Goal: Contribute content

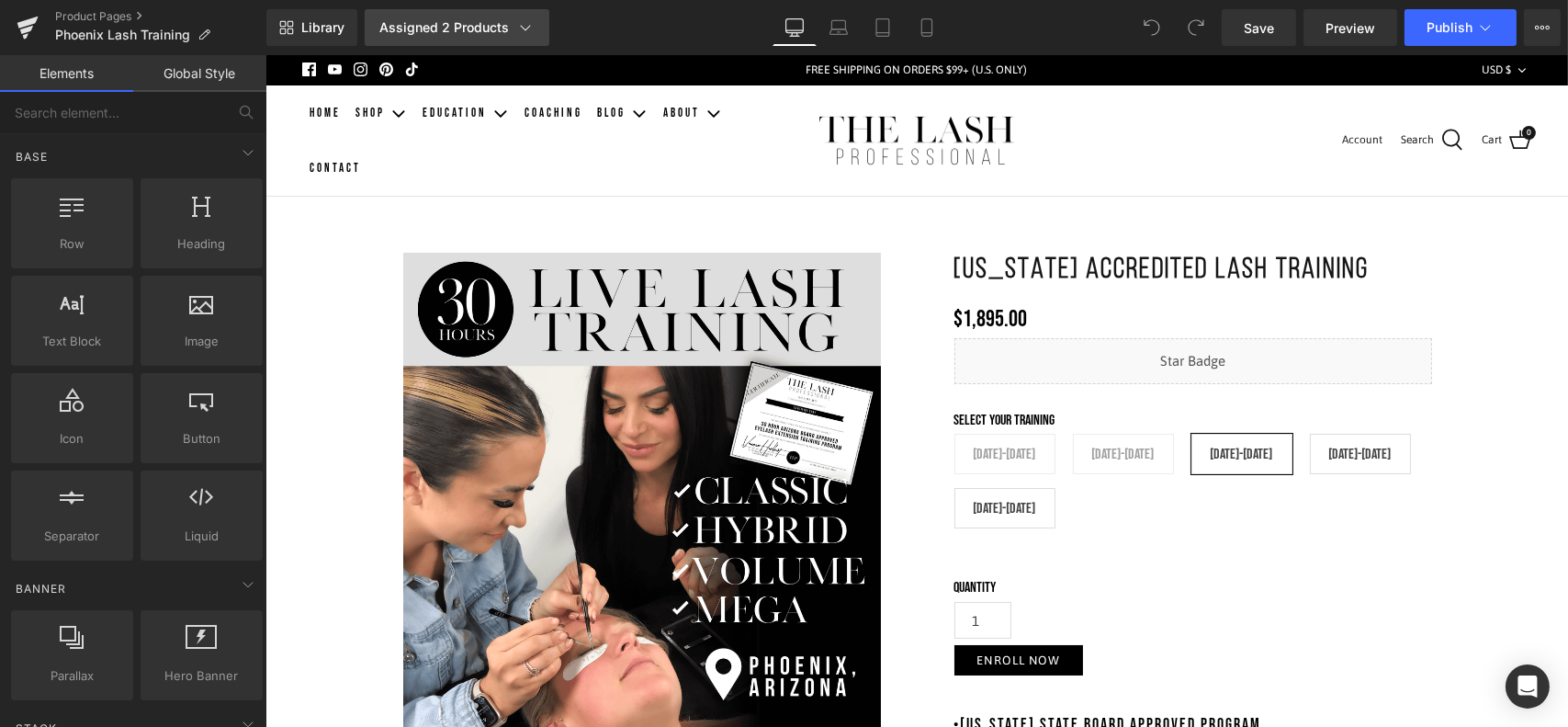
click at [516, 32] on icon at bounding box center [526, 28] width 19 height 19
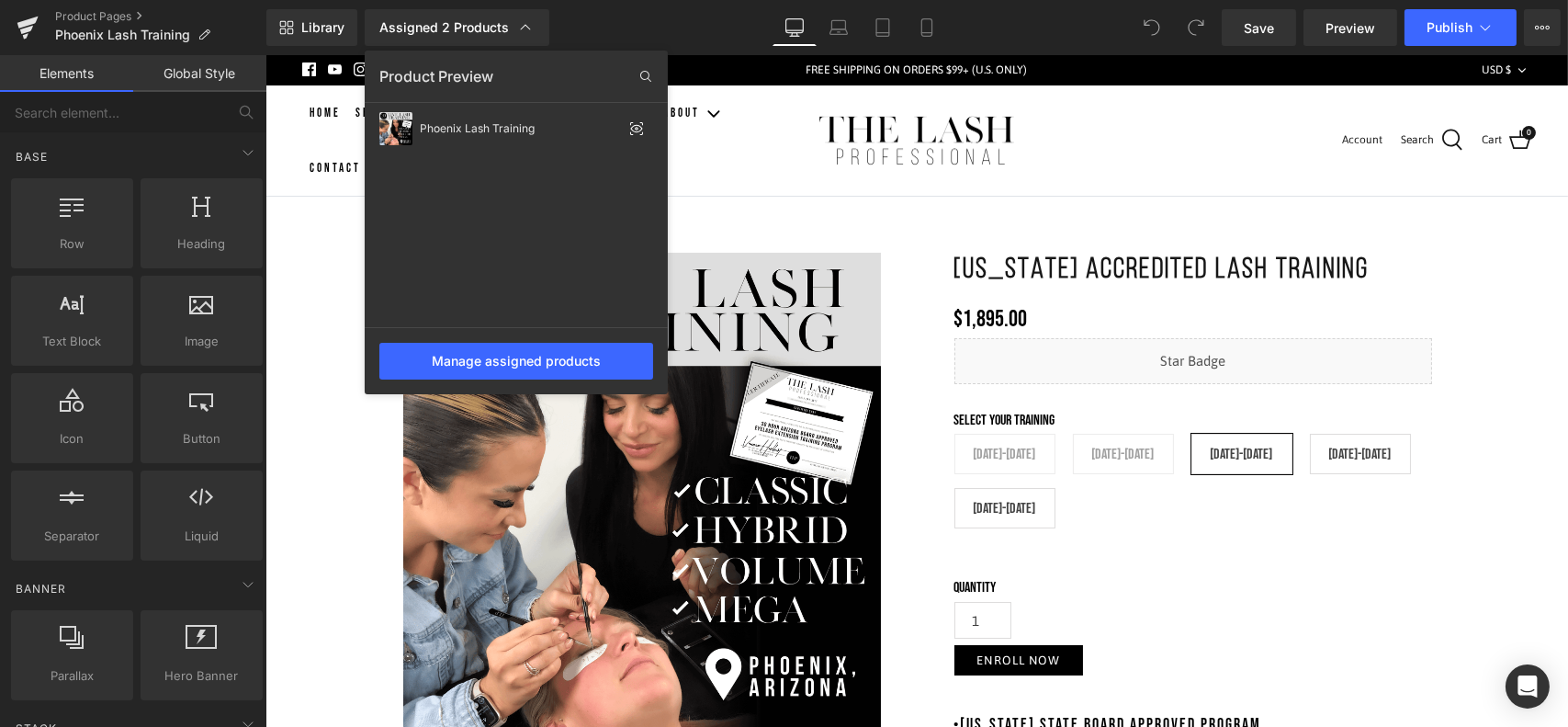
click at [595, 25] on div "Library Assigned 2 Products Product Preview Phoenix Lash Training Manage assign…" at bounding box center [917, 28] width 1302 height 37
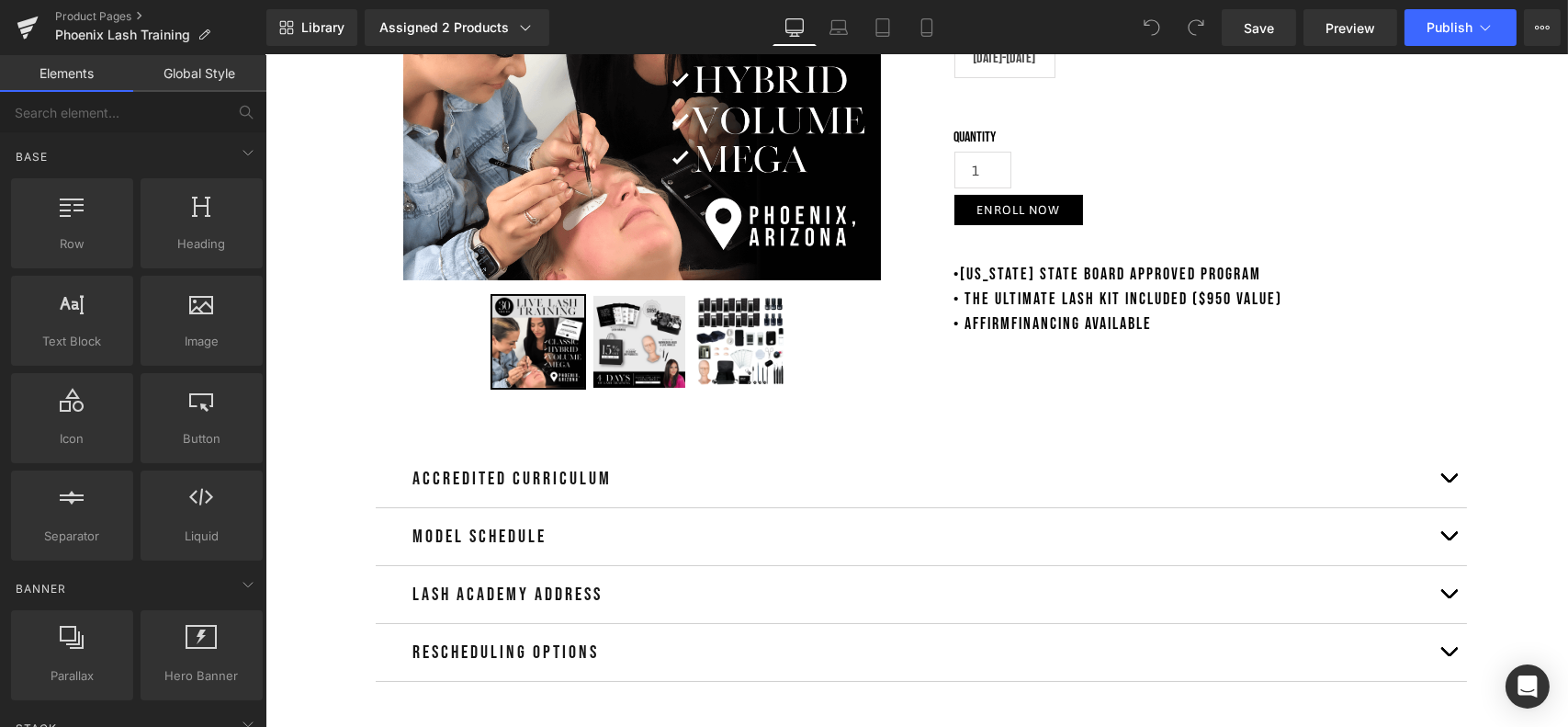
scroll to position [459, 0]
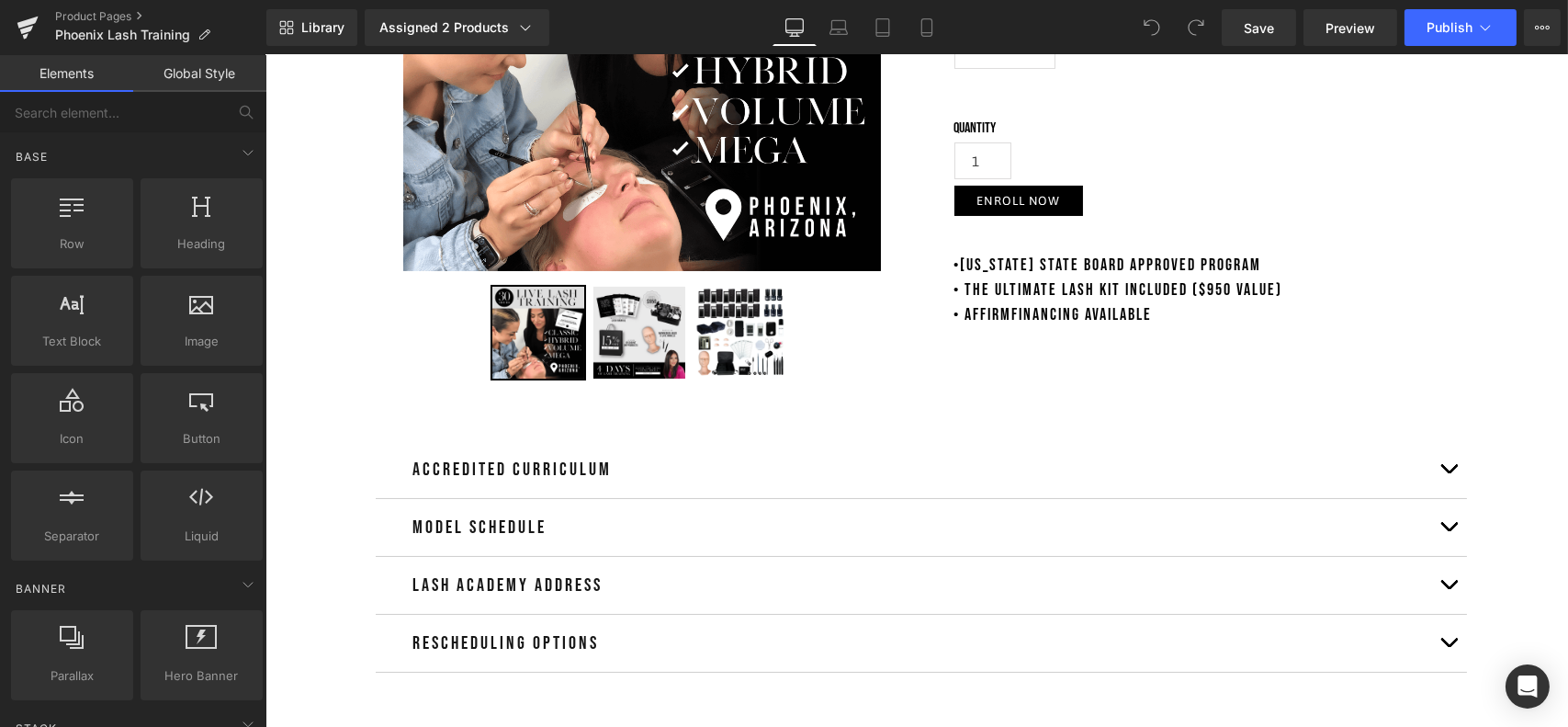
click at [824, 476] on h2 "Accredited Curriculum" at bounding box center [921, 469] width 1018 height 30
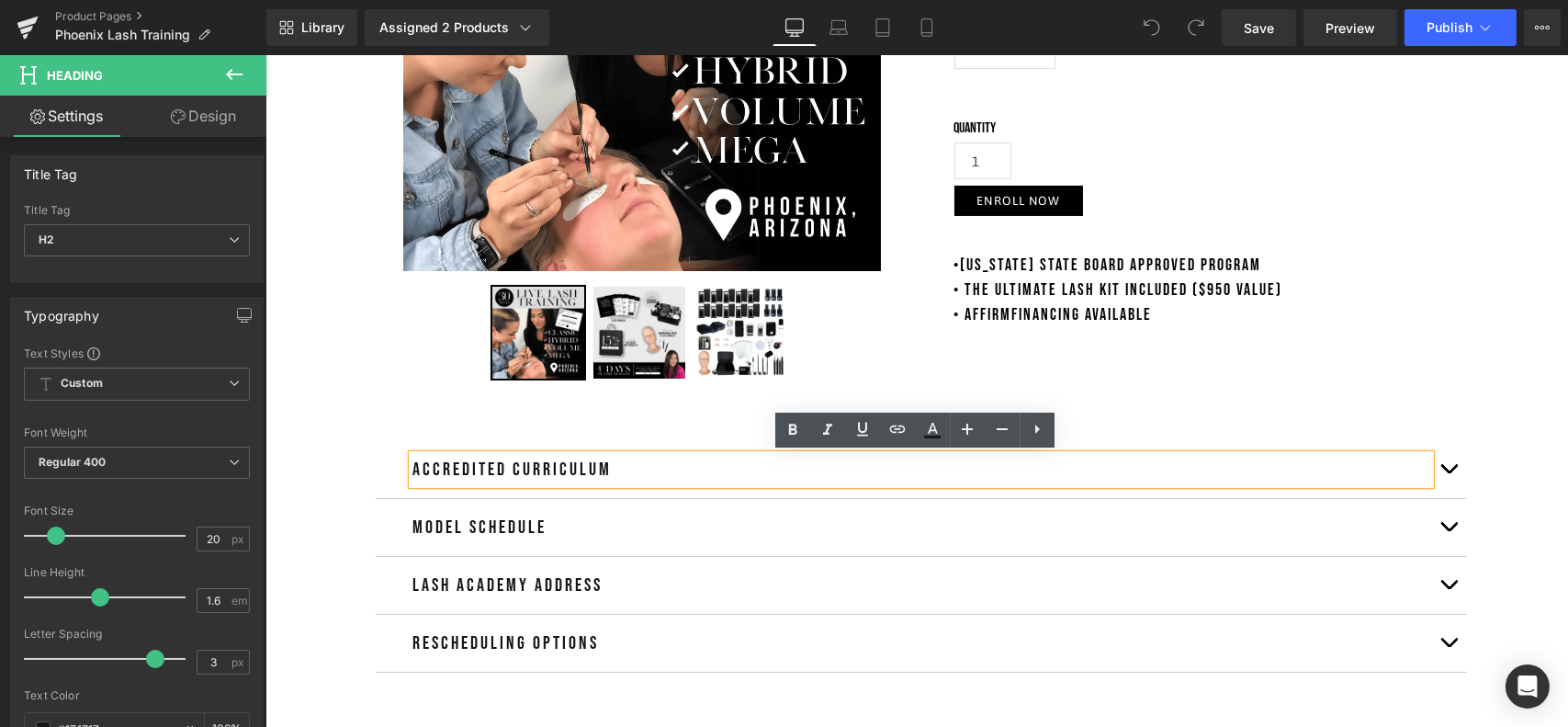
click at [1443, 466] on button "button" at bounding box center [1447, 468] width 37 height 57
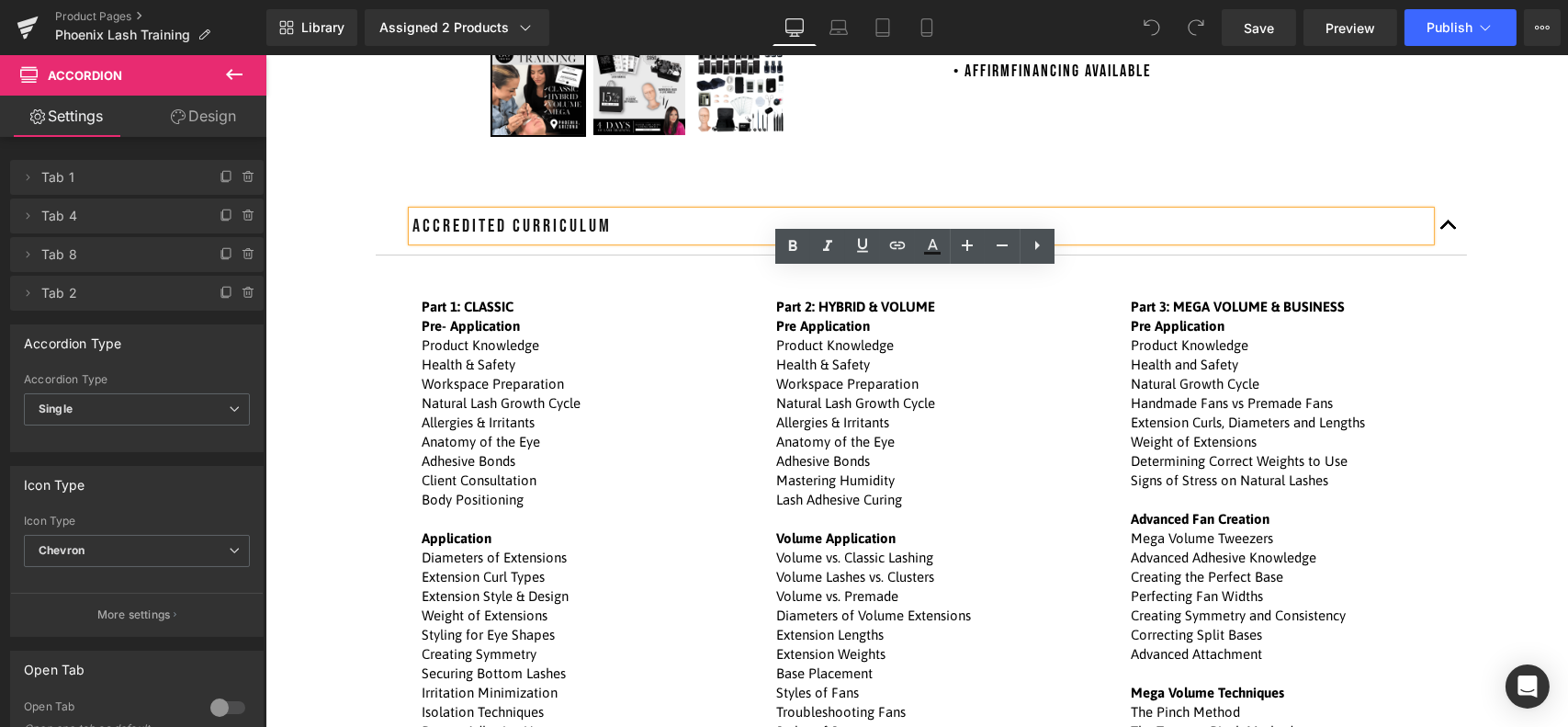
scroll to position [643, 0]
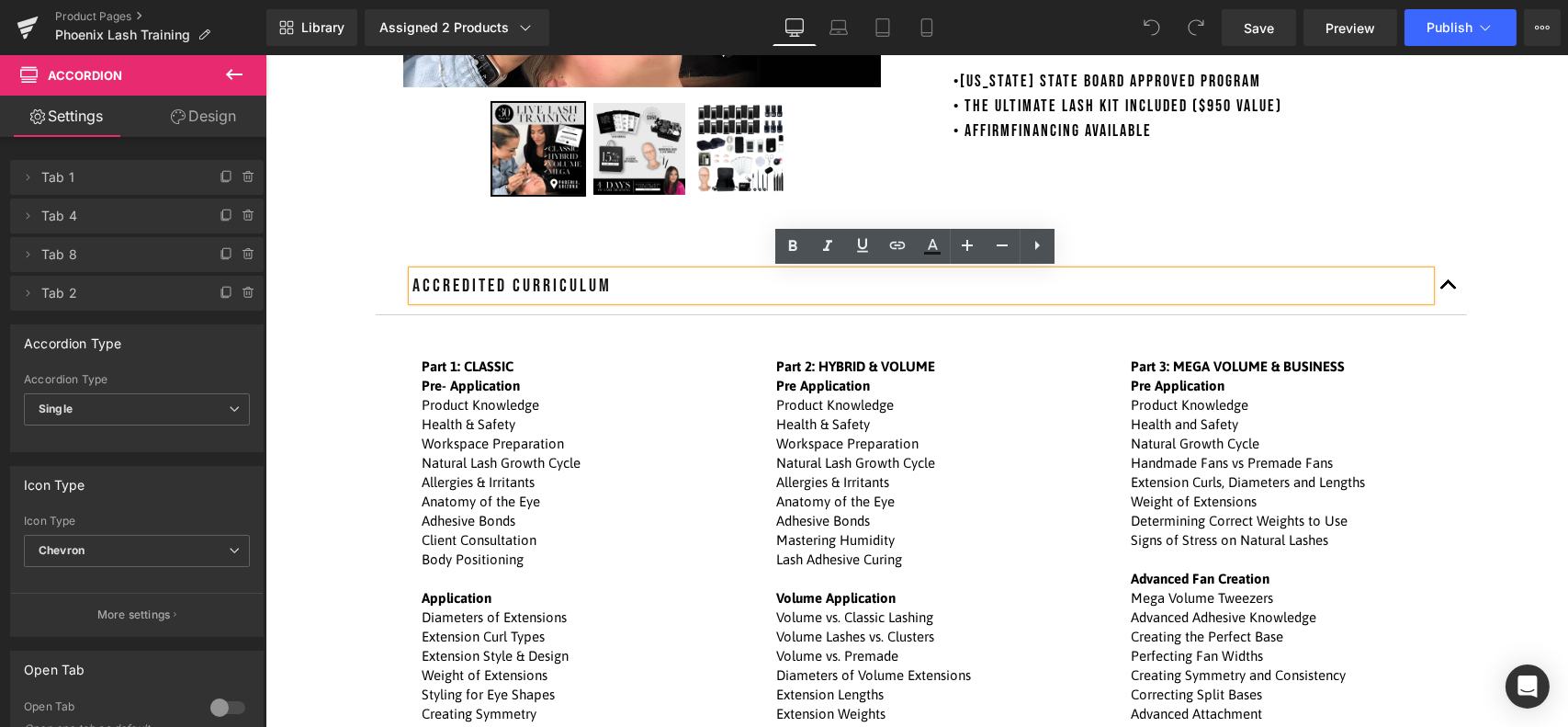
click at [1447, 289] on span "button" at bounding box center [1447, 289] width 0 height 0
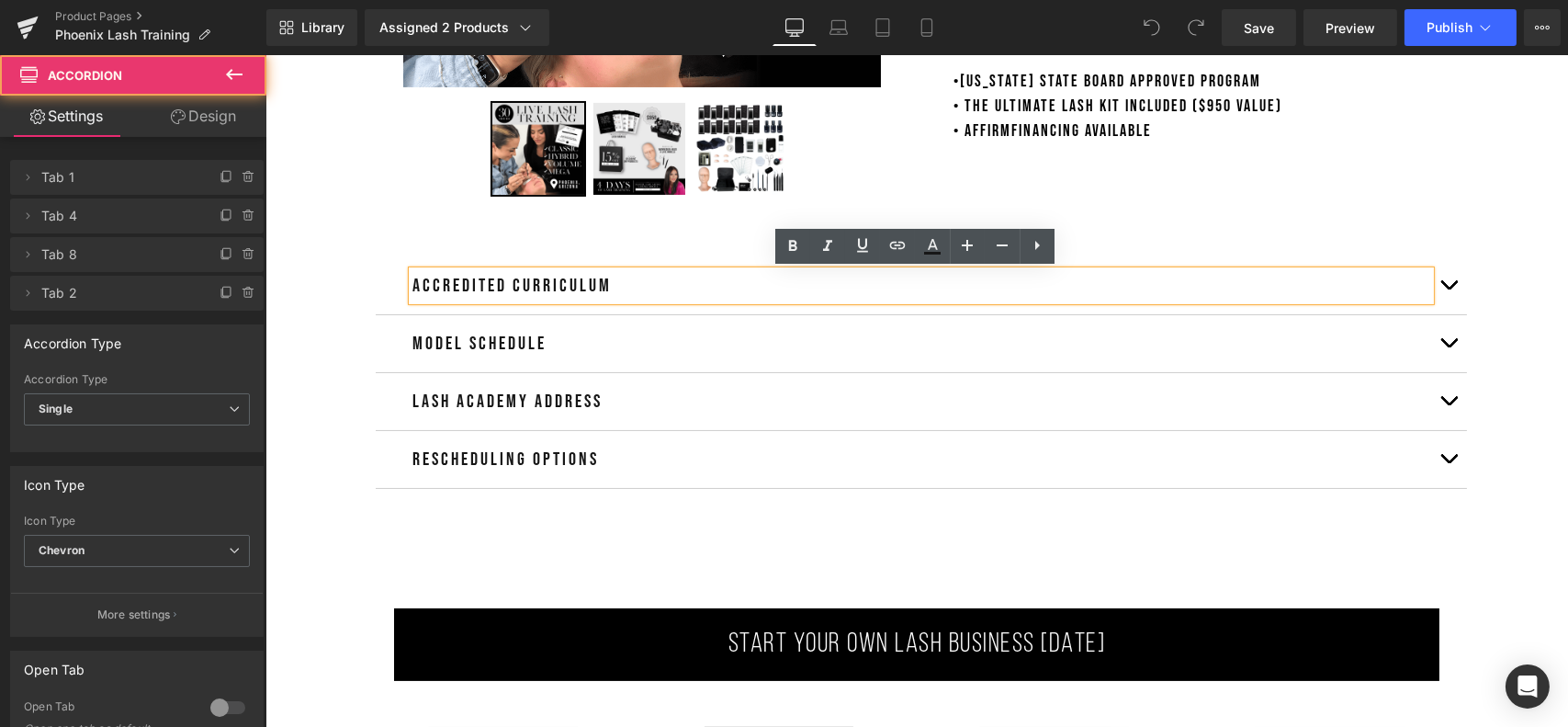
click at [1433, 348] on button "button" at bounding box center [1447, 343] width 37 height 57
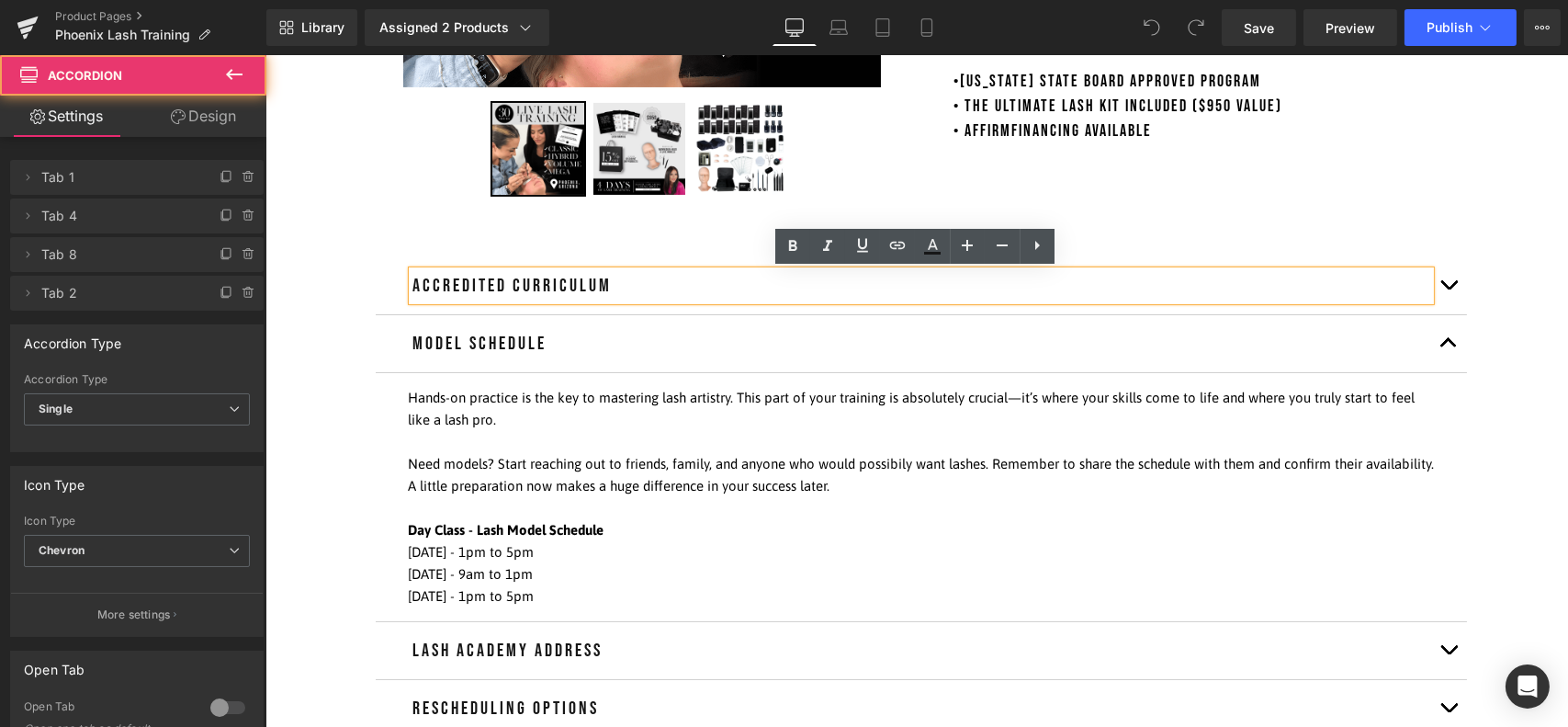
click at [1434, 352] on button "button" at bounding box center [1447, 343] width 37 height 57
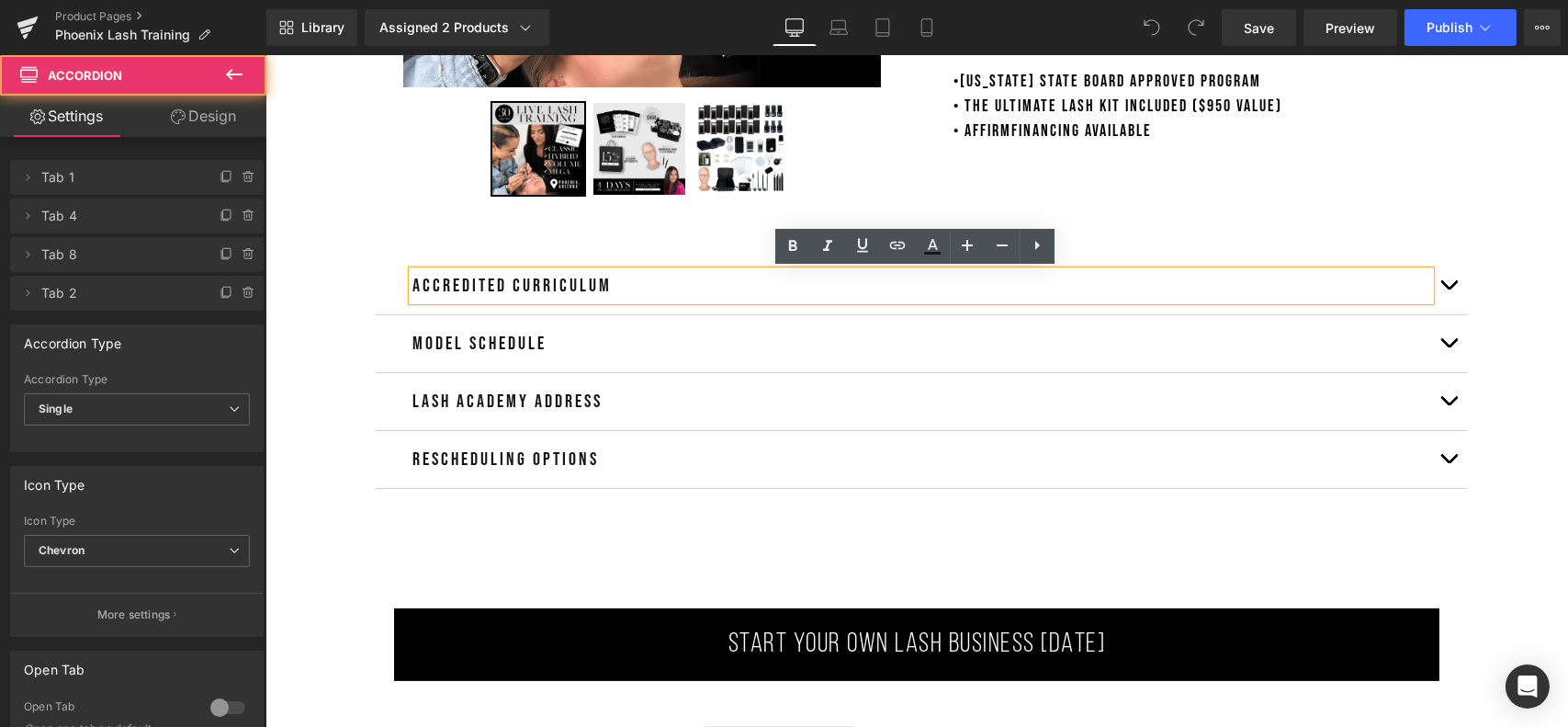
click at [1438, 404] on button "button" at bounding box center [1447, 401] width 37 height 57
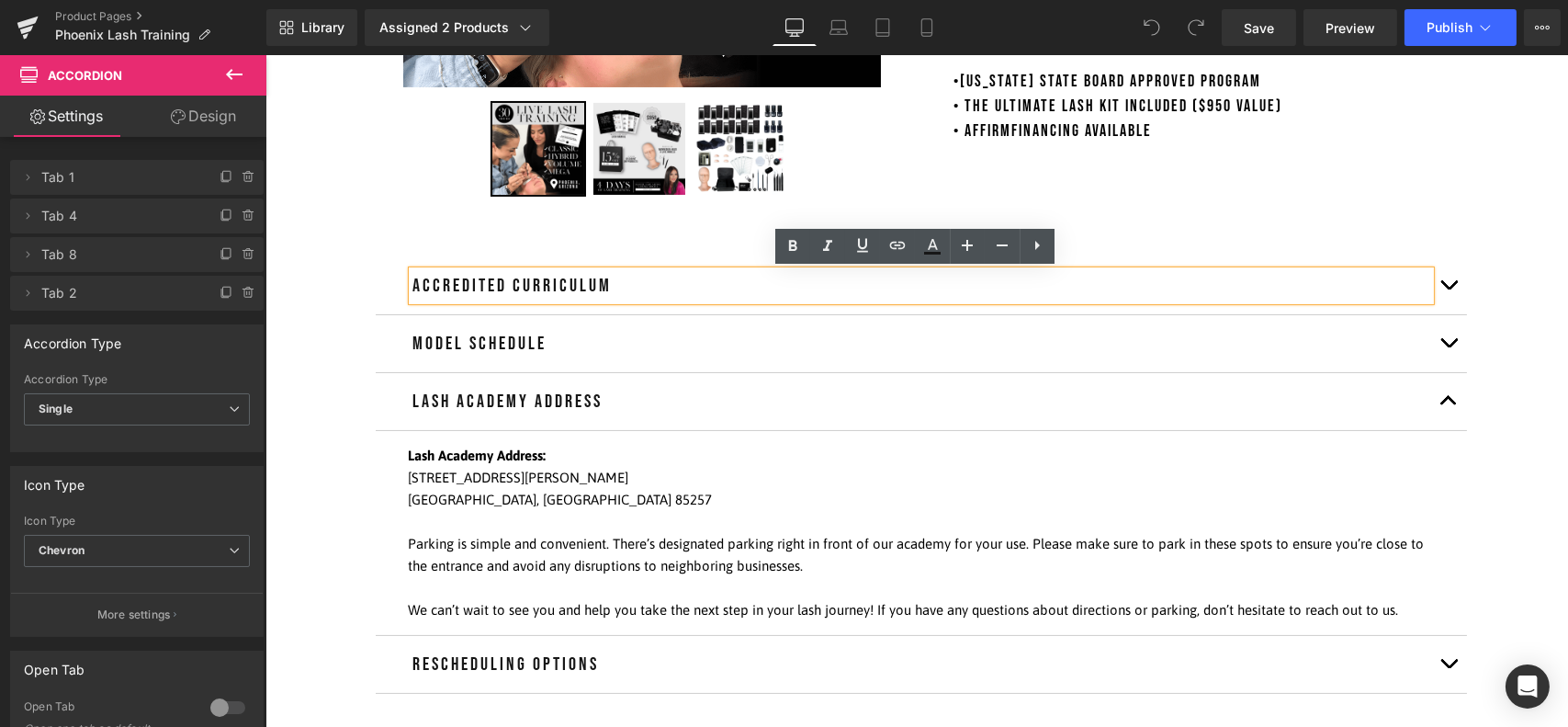
click at [1438, 404] on button "button" at bounding box center [1447, 401] width 37 height 57
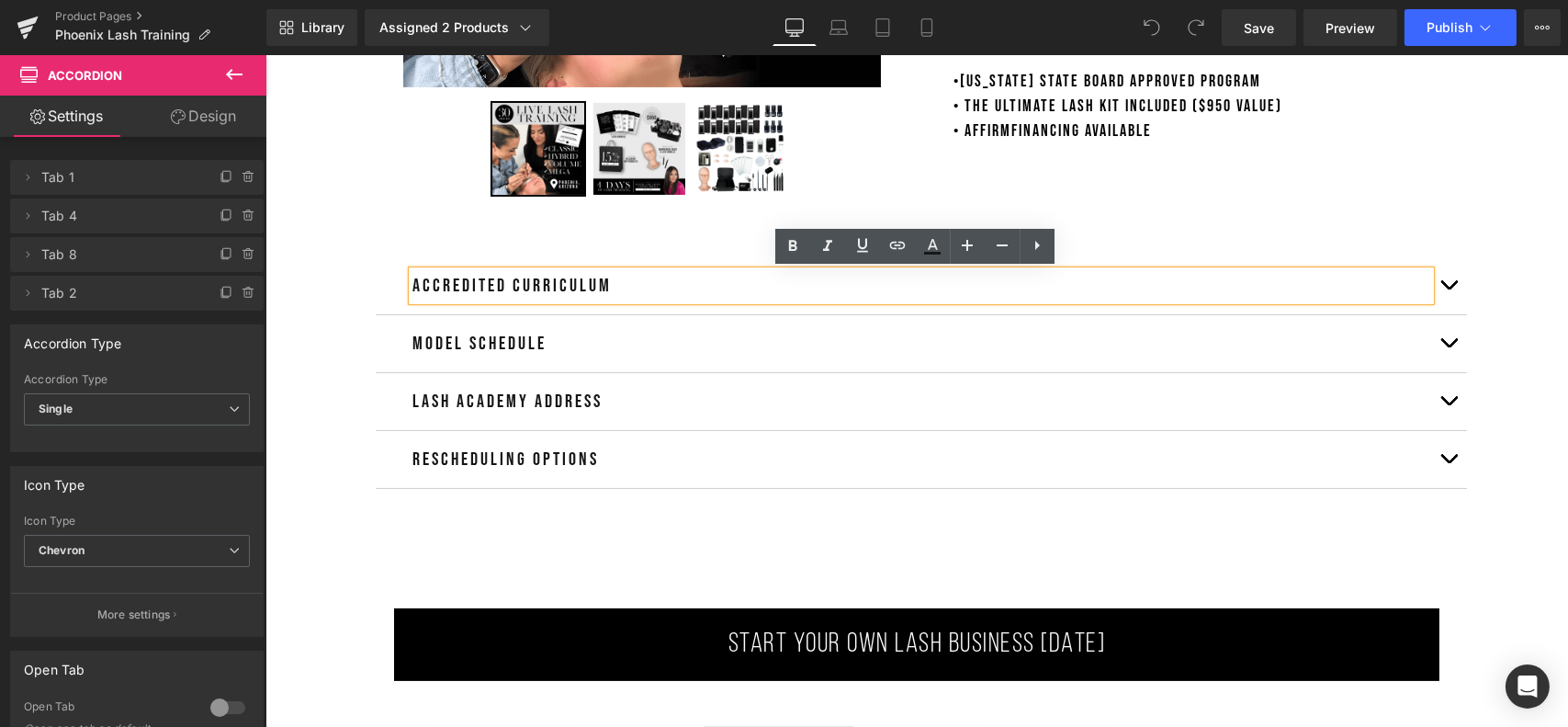
click at [1434, 464] on button "button" at bounding box center [1447, 459] width 37 height 57
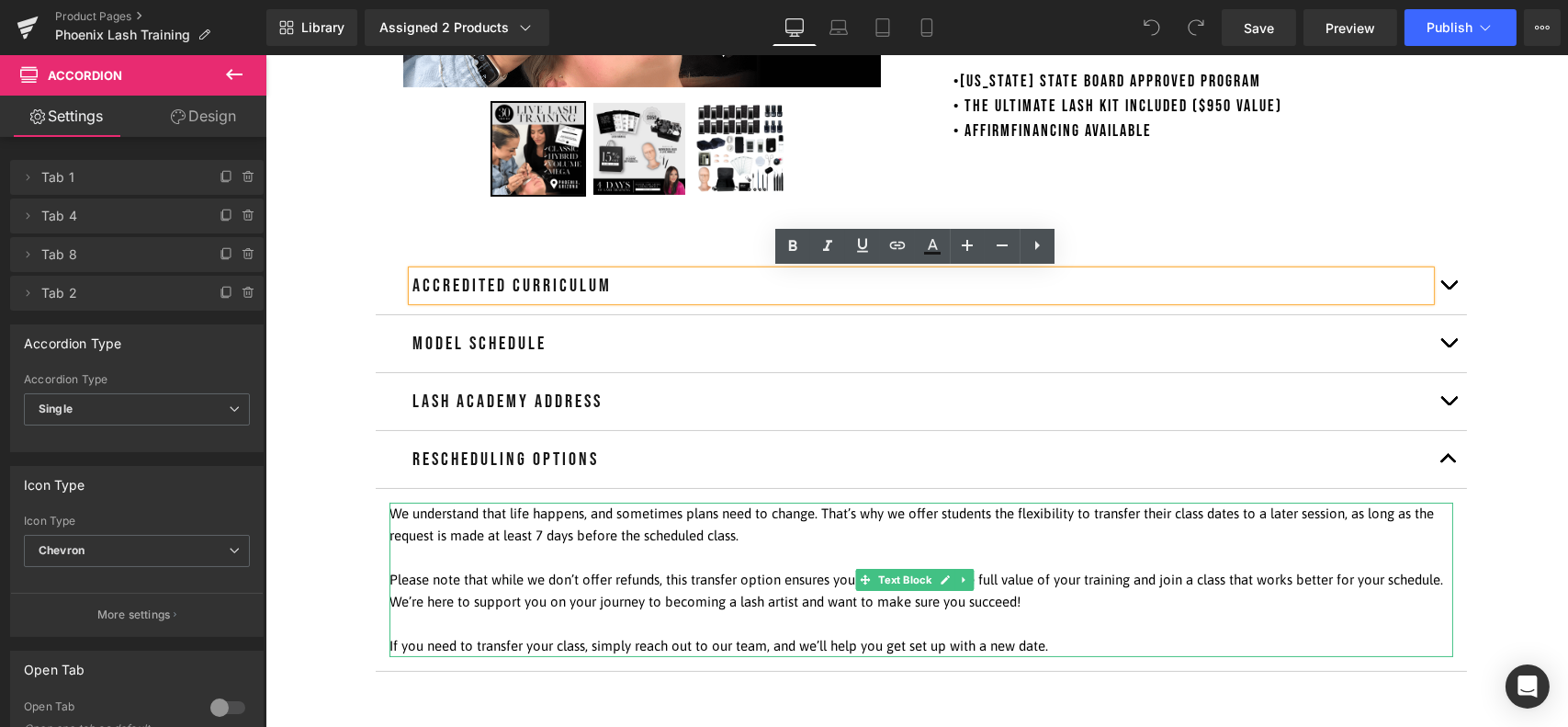
click at [567, 535] on span "We understand that life happens, and sometimes plans need to change. That’s why…" at bounding box center [911, 524] width 1044 height 38
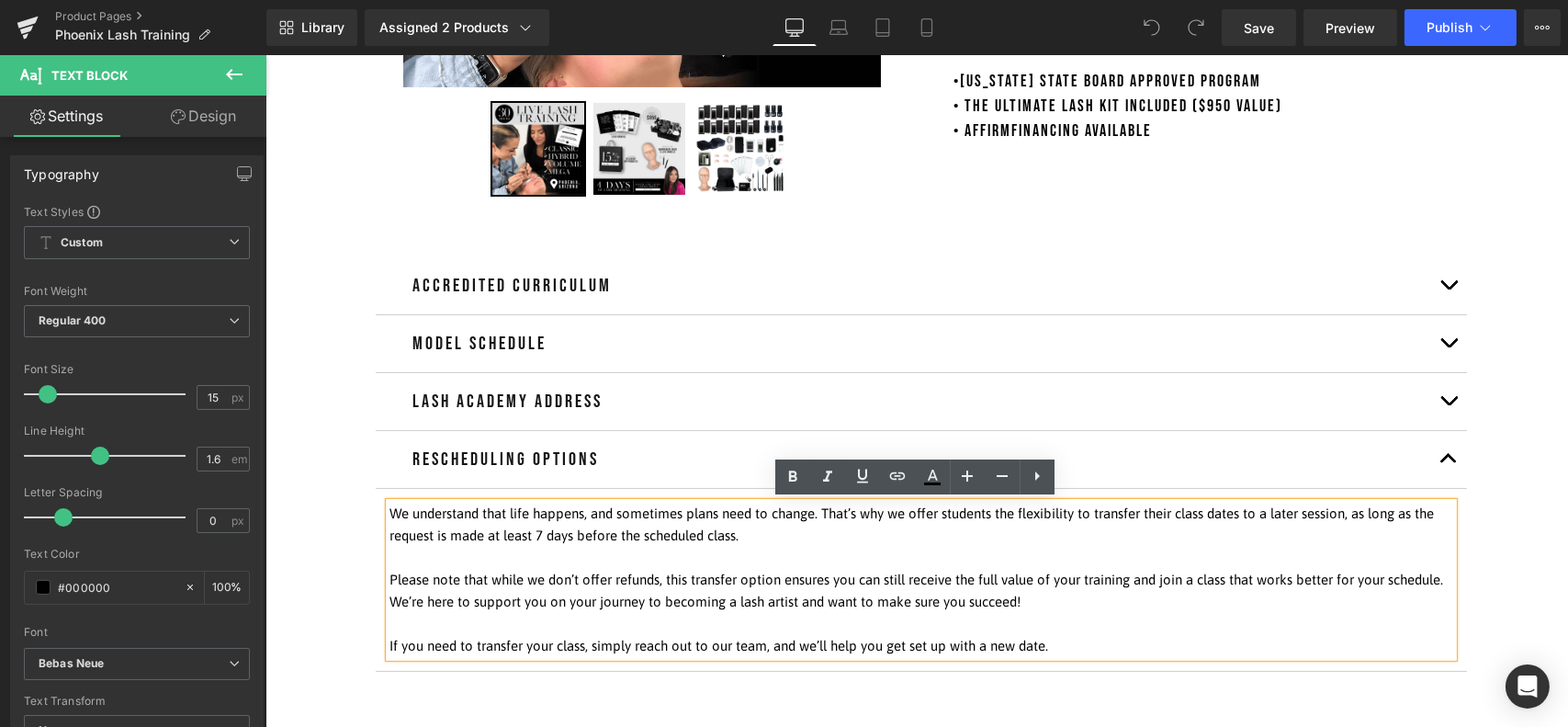
click at [566, 533] on span "We understand that life happens, and sometimes plans need to change. That’s why…" at bounding box center [911, 524] width 1044 height 38
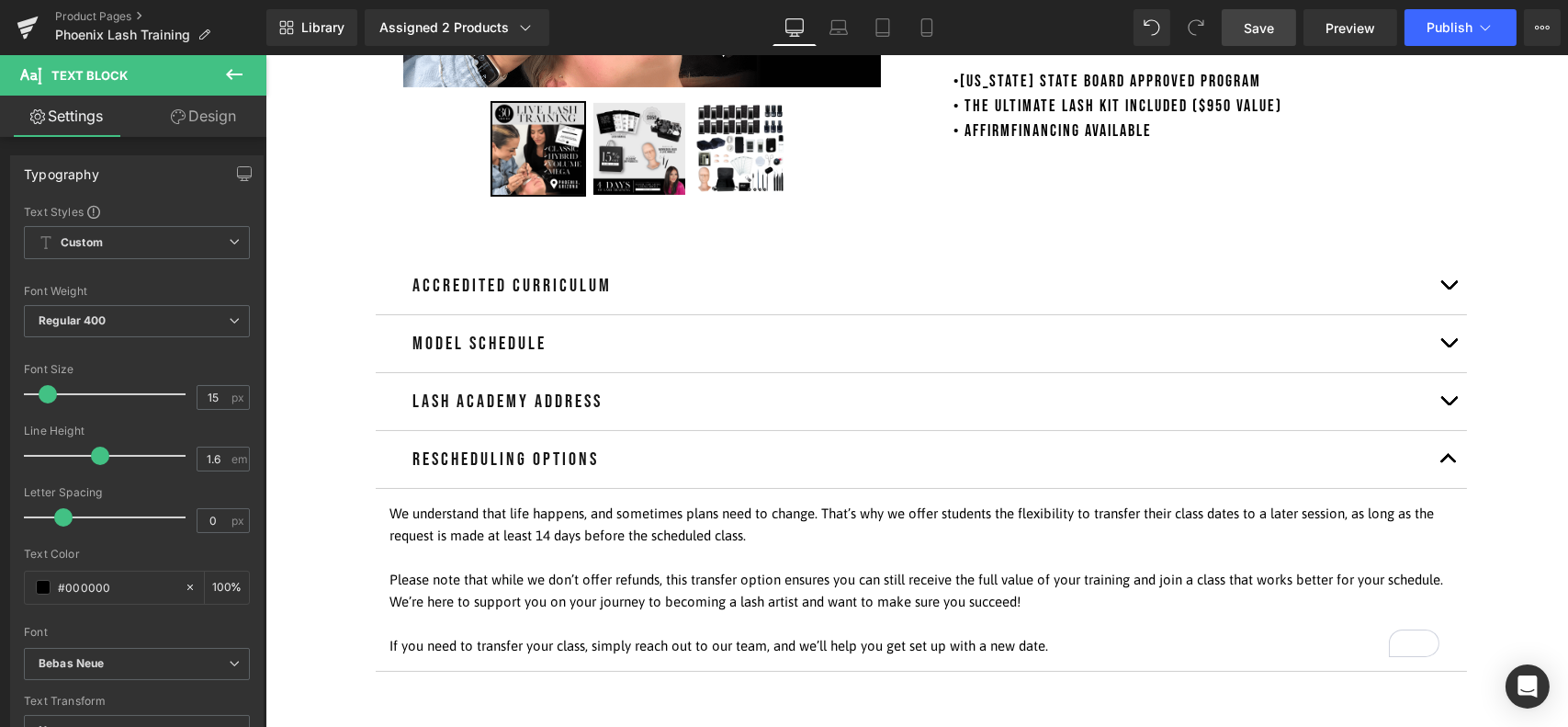
click at [1276, 36] on link "Save" at bounding box center [1259, 28] width 74 height 37
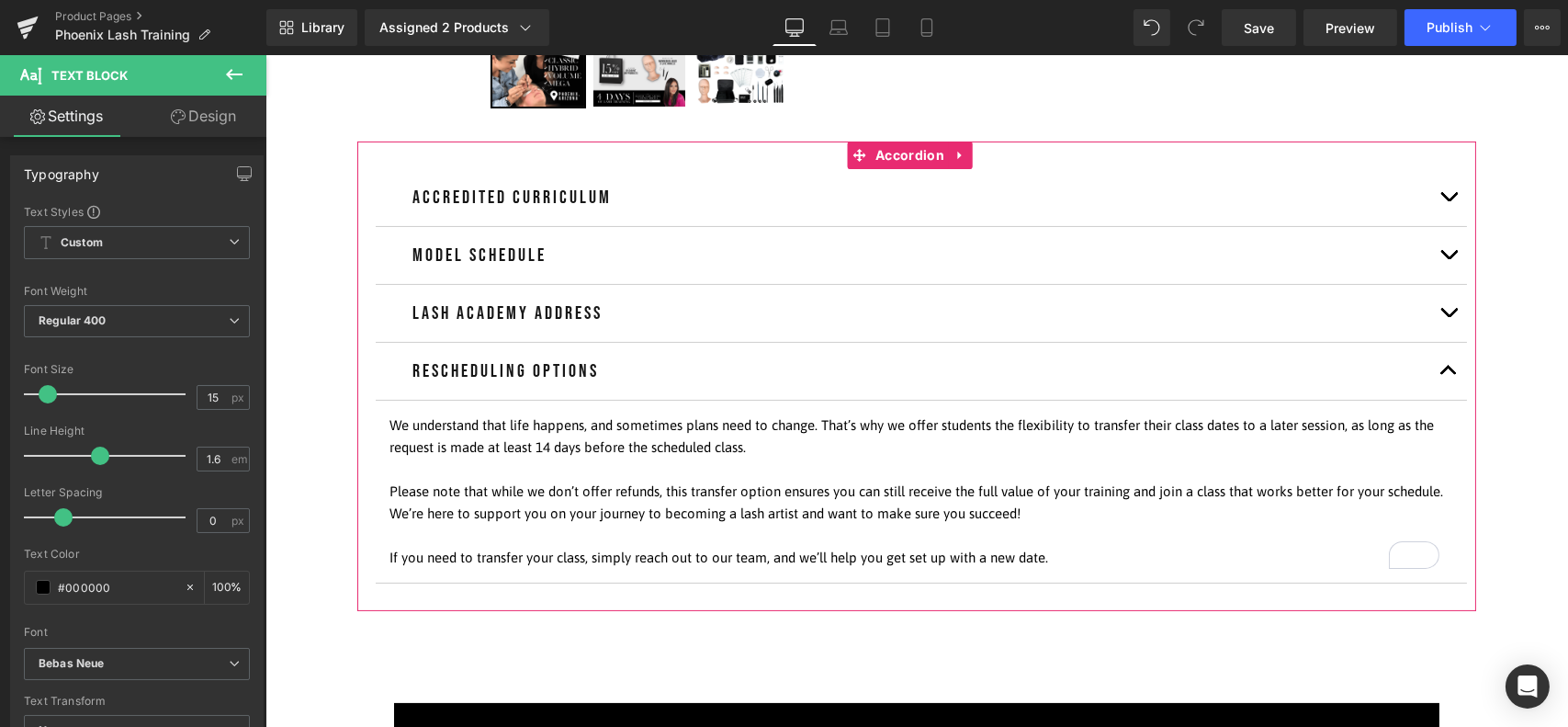
scroll to position [734, 0]
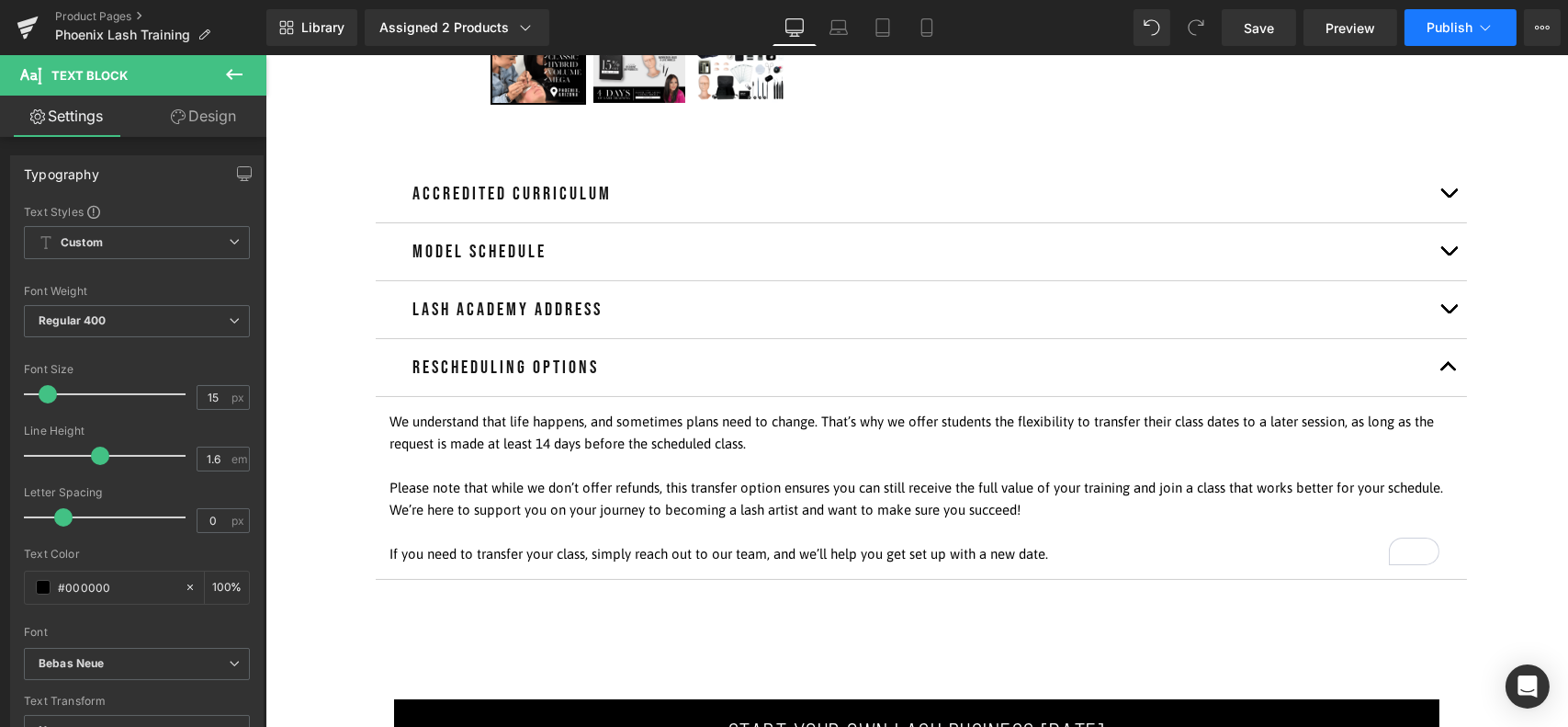
click at [1474, 30] on button "Publish" at bounding box center [1460, 28] width 112 height 37
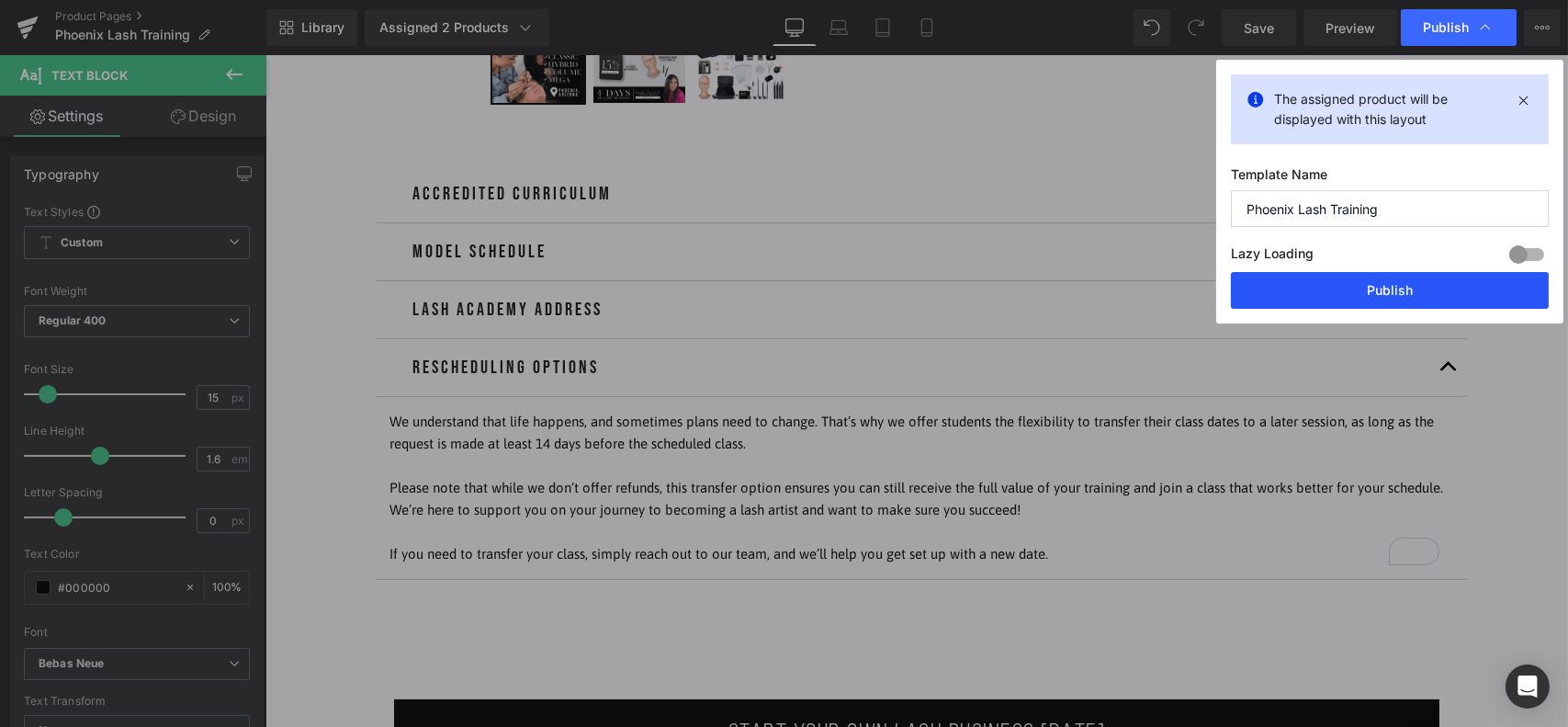
click at [0, 0] on button "Publish" at bounding box center [0, 0] width 0 height 0
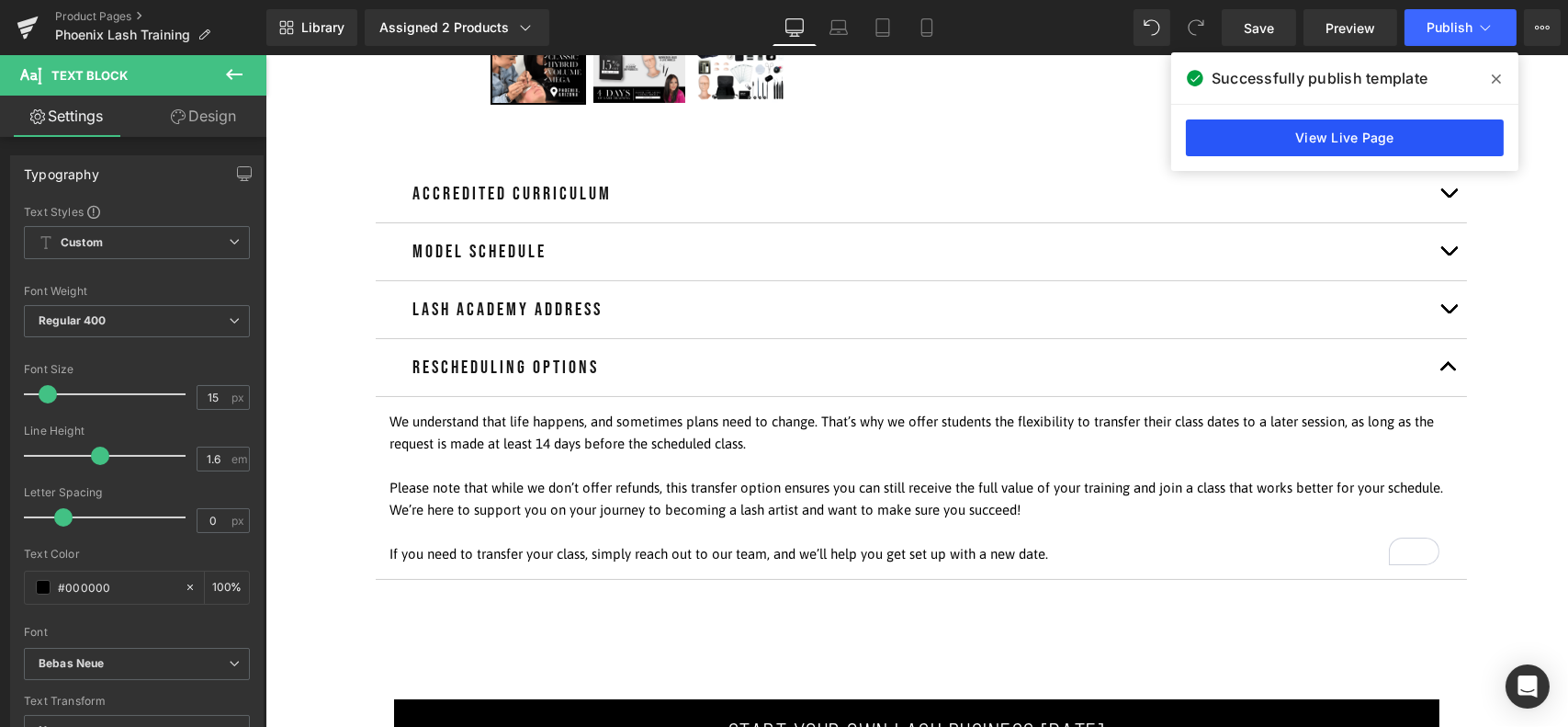
click at [0, 0] on link "View Live Page" at bounding box center [0, 0] width 0 height 0
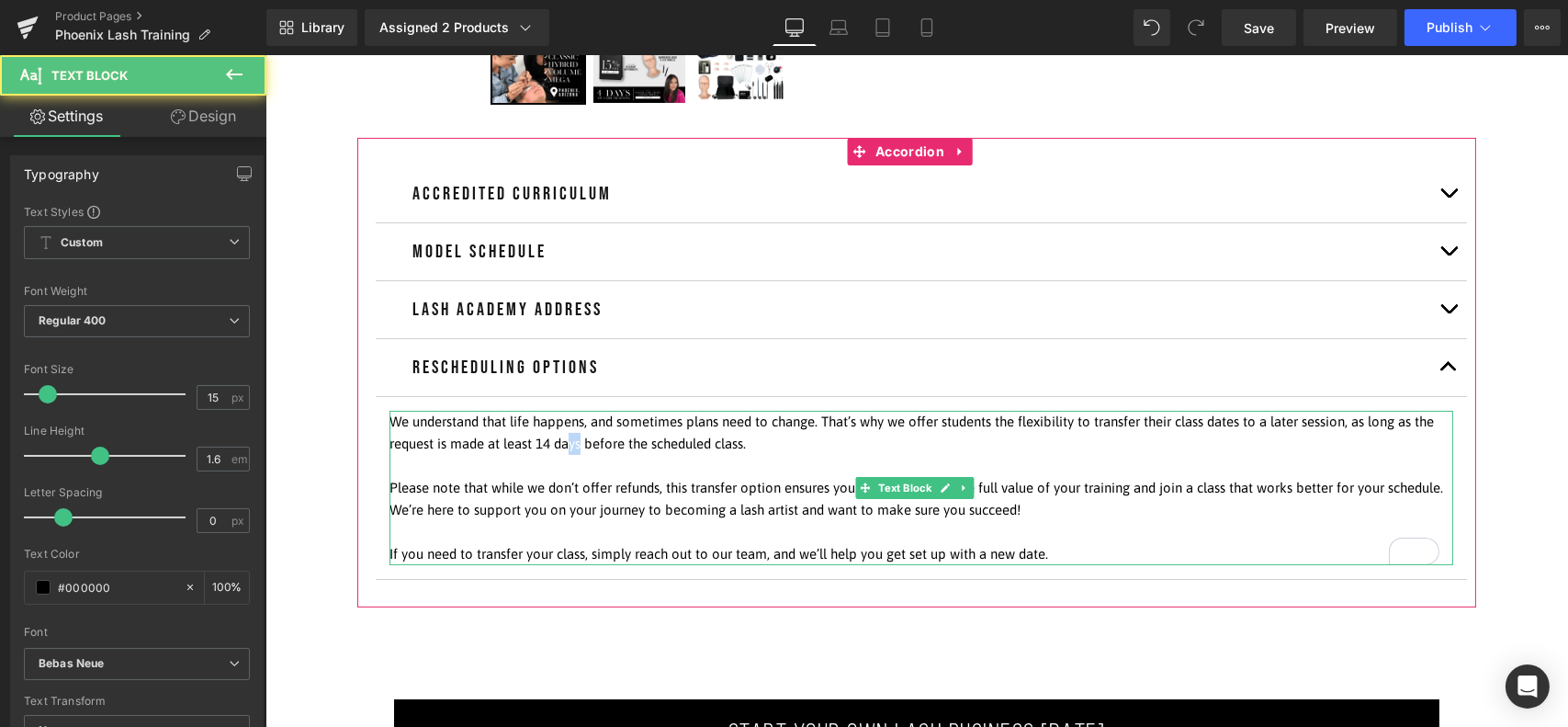
drag, startPoint x: 605, startPoint y: 443, endPoint x: 593, endPoint y: 444, distance: 12.0
click at [593, 444] on span "We understand that life happens, and sometimes plans need to change. That’s why…" at bounding box center [911, 432] width 1044 height 38
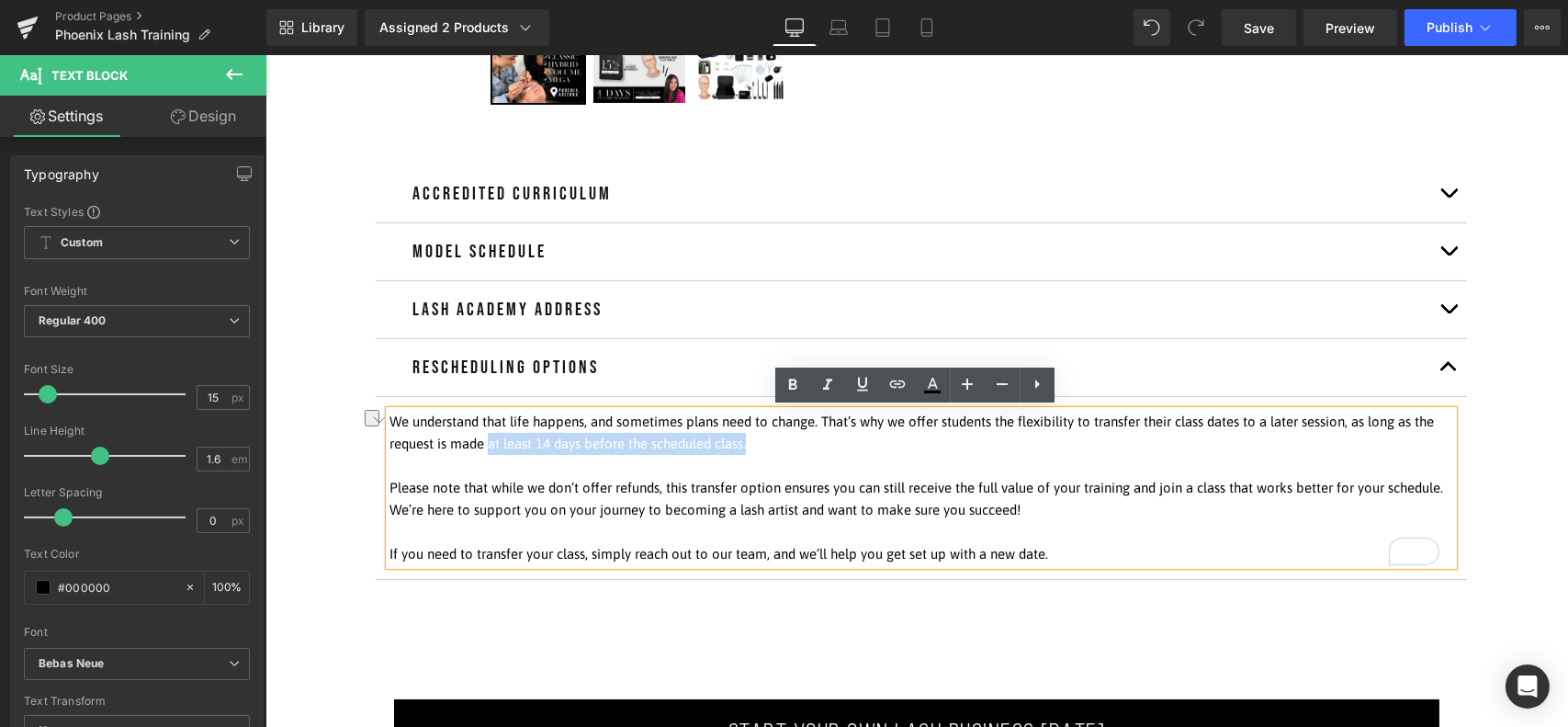
drag, startPoint x: 512, startPoint y: 443, endPoint x: 771, endPoint y: 443, distance: 259.0
click at [771, 443] on span "We understand that life happens, and sometimes plans need to change. That’s why…" at bounding box center [911, 432] width 1044 height 38
click at [793, 391] on icon at bounding box center [793, 385] width 22 height 22
click at [1447, 33] on span "Publish" at bounding box center [1449, 28] width 46 height 15
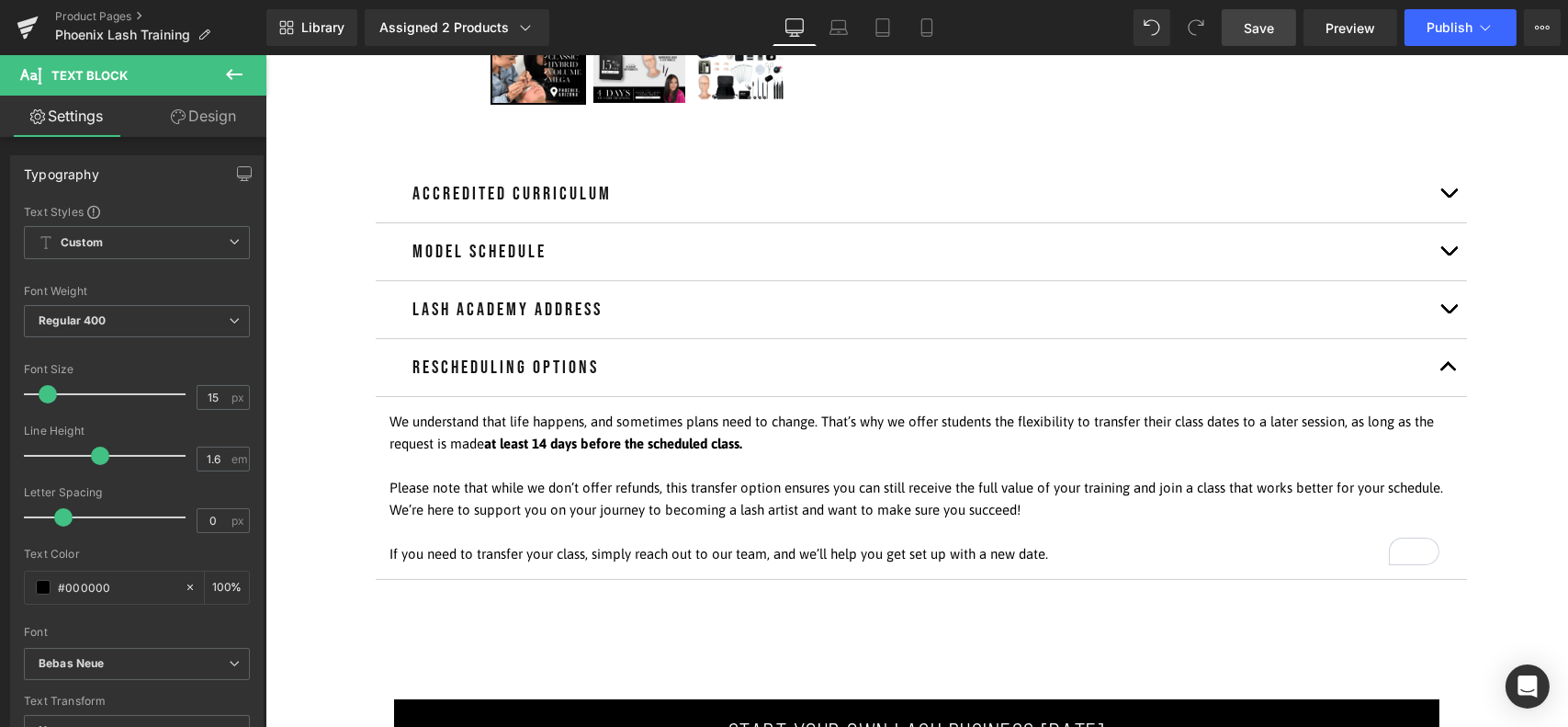
click at [1272, 40] on link "Save" at bounding box center [1259, 28] width 74 height 37
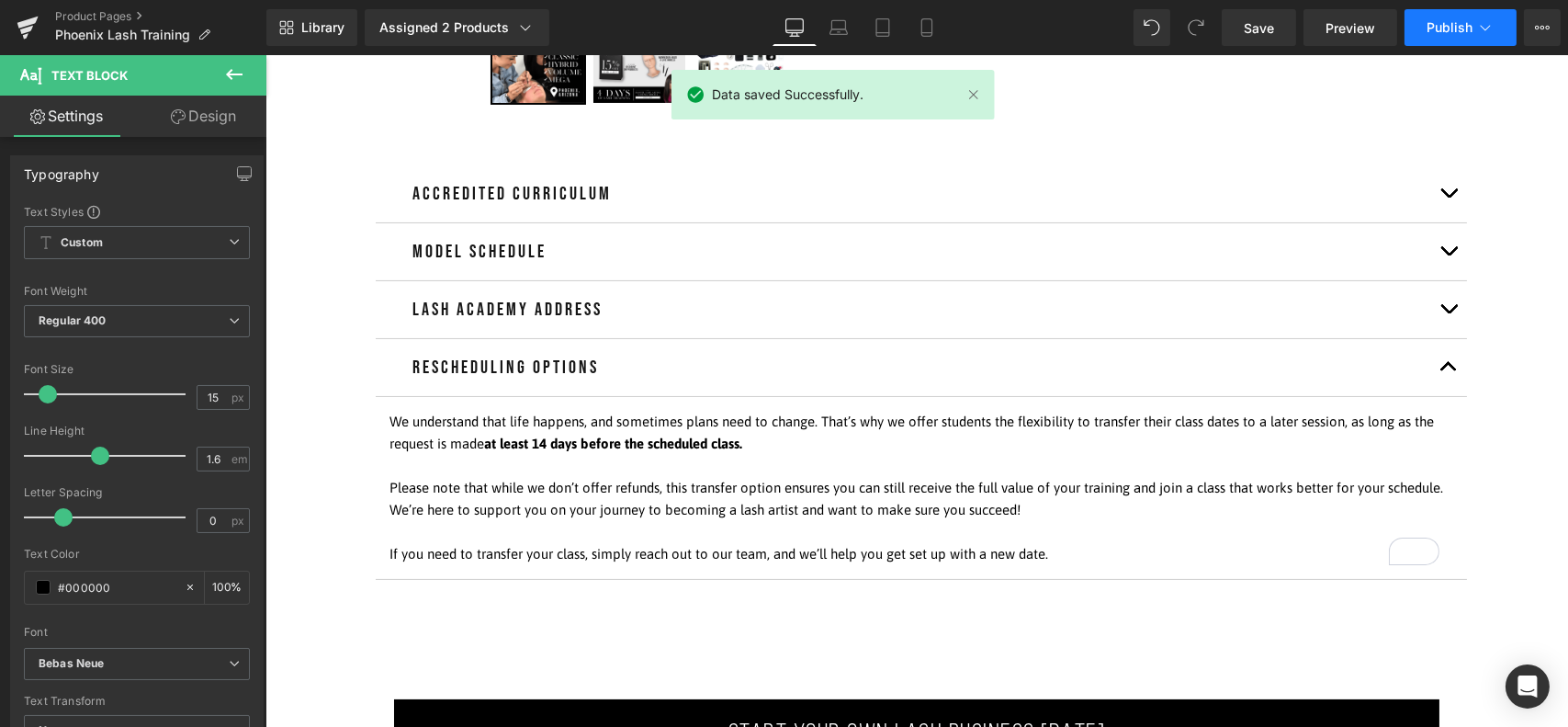
click at [1473, 29] on button "Publish" at bounding box center [1460, 28] width 112 height 37
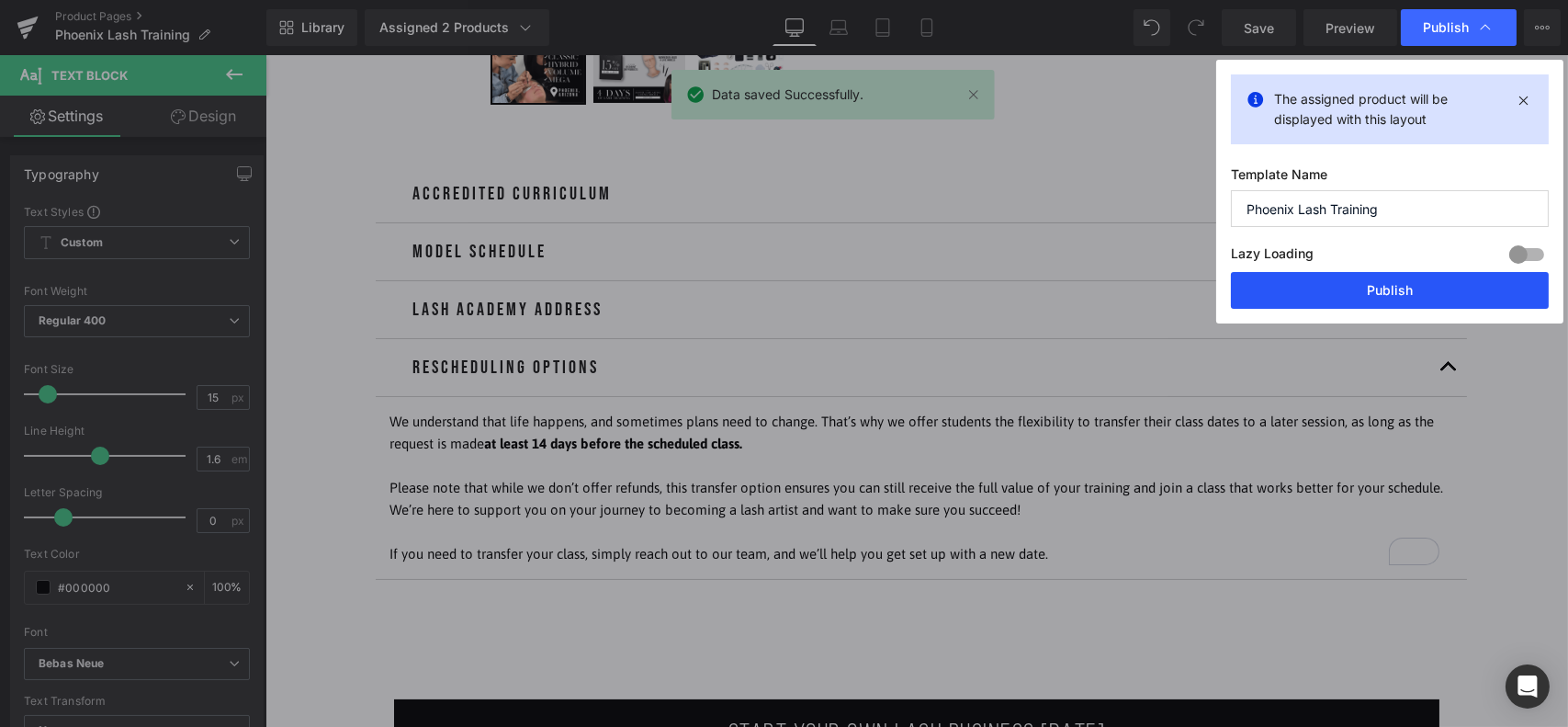
click at [1365, 293] on button "Publish" at bounding box center [1389, 290] width 318 height 37
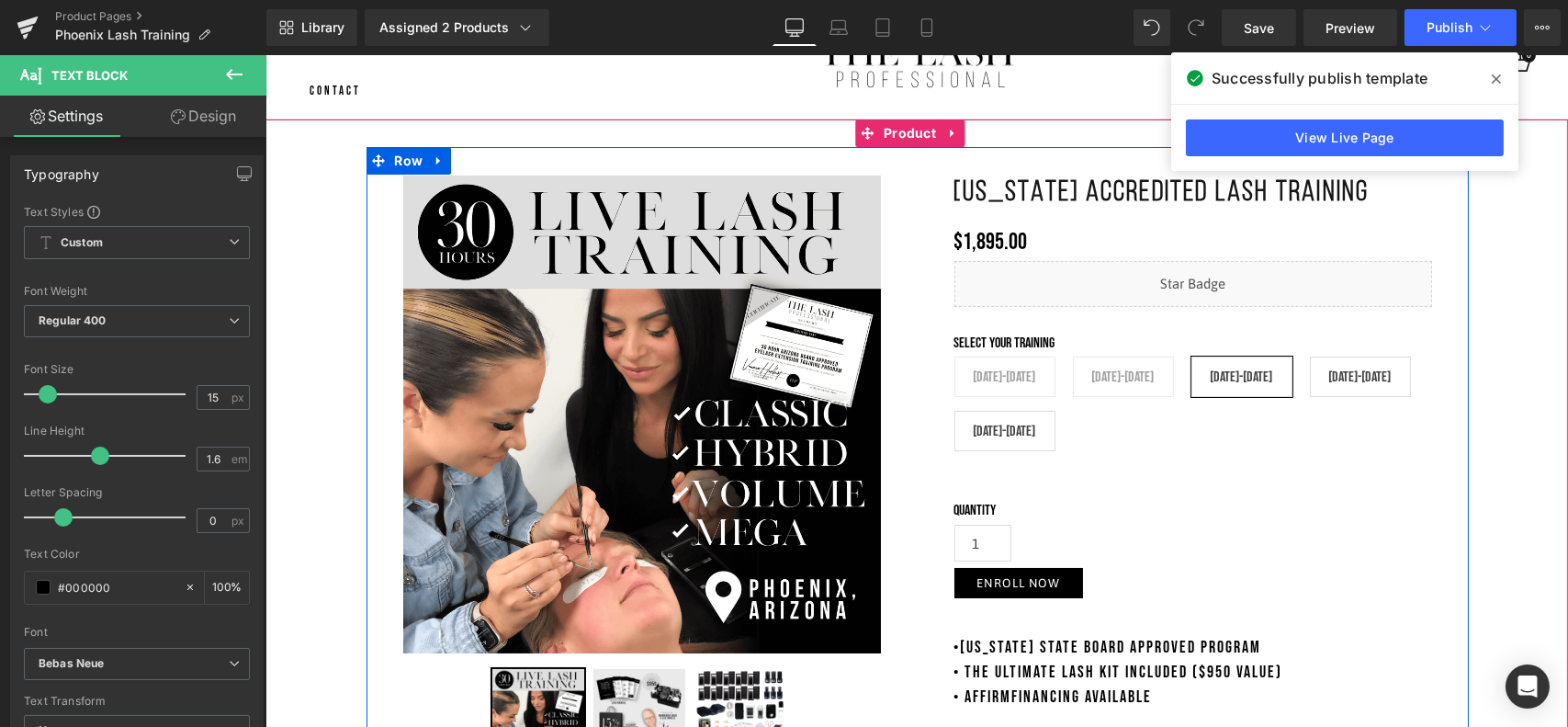
scroll to position [0, 0]
